Goal: Find specific page/section: Find specific page/section

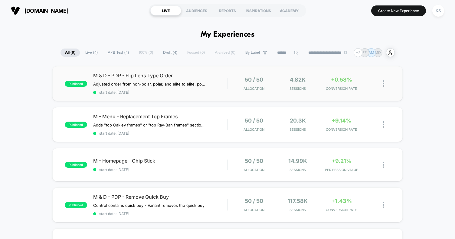
click at [205, 71] on div "published M & D - PDP - Flip Lens Type Order Adjusted order from non-polar, pol…" at bounding box center [227, 83] width 351 height 35
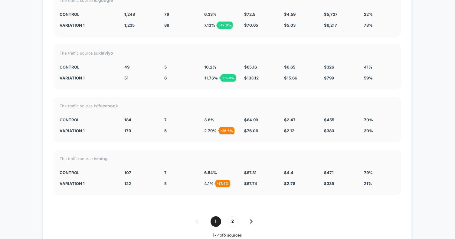
scroll to position [1368, 0]
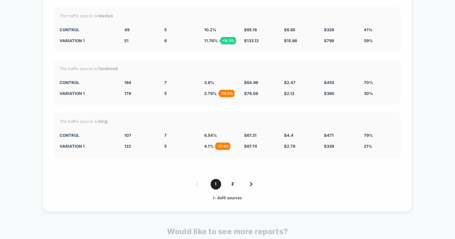
click at [252, 182] on img at bounding box center [251, 184] width 3 height 4
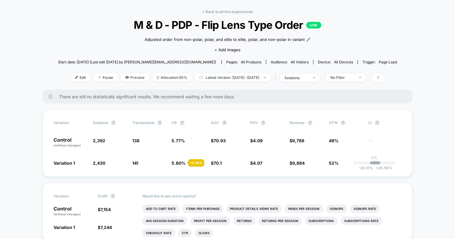
scroll to position [0, 0]
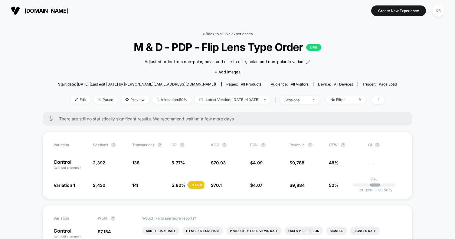
click at [222, 34] on link "< Back to all live experiences" at bounding box center [227, 33] width 50 height 5
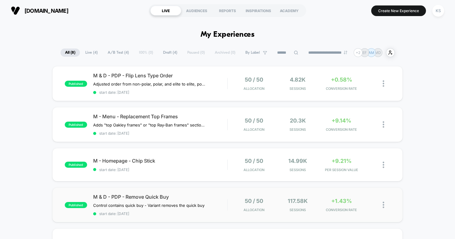
click at [228, 194] on div "published M & D - PDP - Remove Quick Buy Control contains quick buy - Variant r…" at bounding box center [227, 204] width 351 height 35
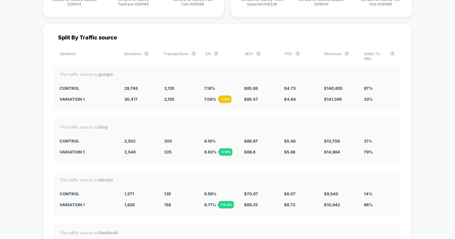
scroll to position [1112, 0]
